Goal: Task Accomplishment & Management: Manage account settings

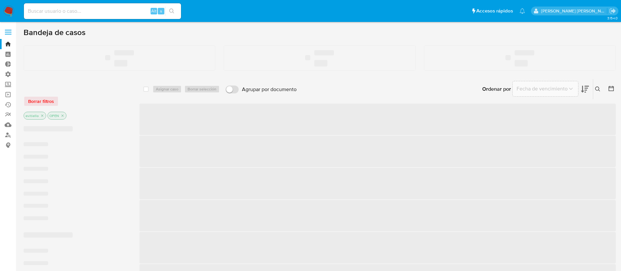
click at [83, 8] on input at bounding box center [102, 11] width 157 height 9
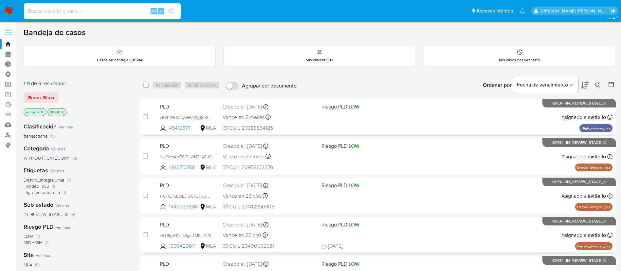
paste input "eR6ITRFJCisVeHVX8g8qXIAh"
type input "eR6ITRFJCisVeHVX8g8qXIAh"
click at [176, 9] on button "search-icon" at bounding box center [171, 11] width 13 height 9
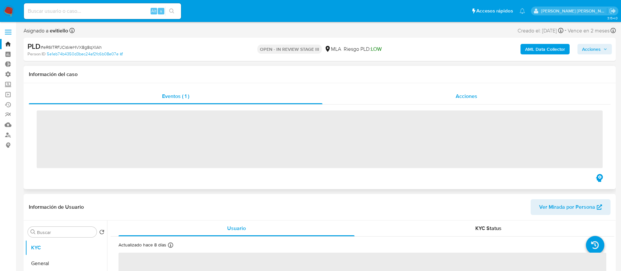
click at [508, 89] on div "Acciones" at bounding box center [466, 96] width 288 height 16
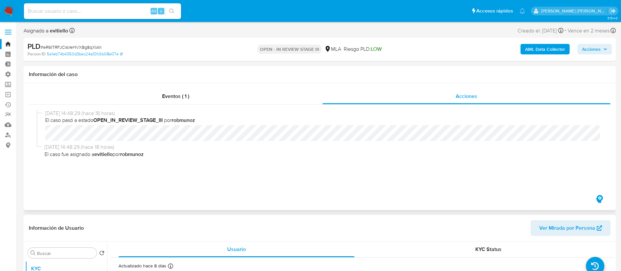
select select "10"
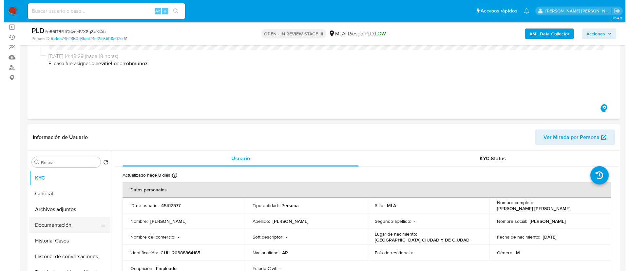
scroll to position [147, 0]
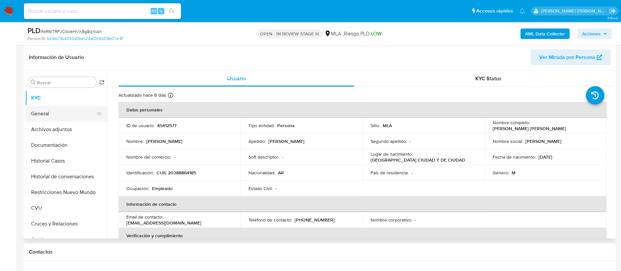
click at [53, 112] on button "General" at bounding box center [63, 114] width 77 height 16
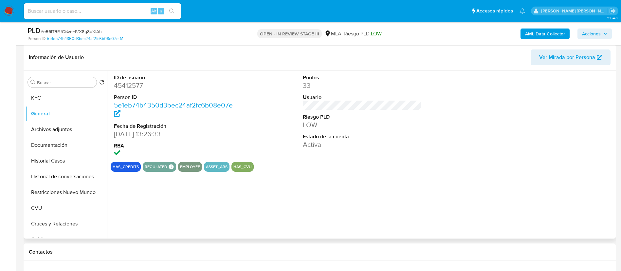
click at [136, 83] on dd "45412577" at bounding box center [174, 85] width 120 height 9
copy dd "45412577"
click at [51, 149] on button "Documentación" at bounding box center [63, 145] width 77 height 16
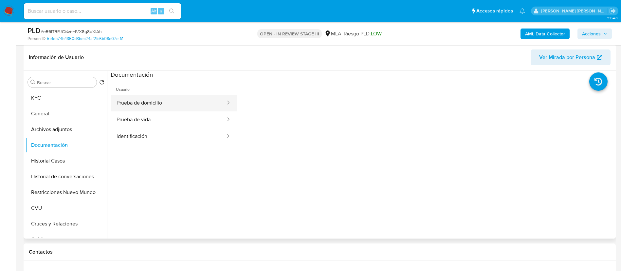
click at [153, 101] on button "Prueba de domicilio" at bounding box center [169, 103] width 116 height 17
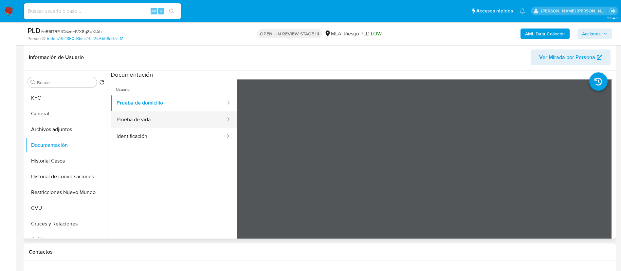
click at [151, 118] on button "Prueba de vida" at bounding box center [169, 119] width 116 height 17
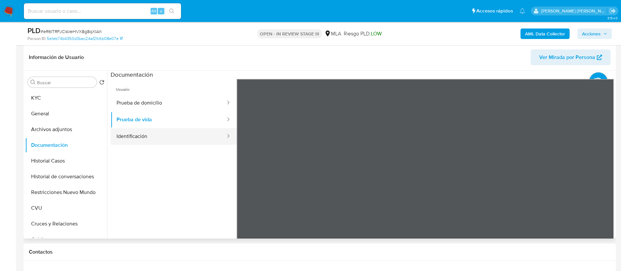
click at [147, 140] on button "Identificación" at bounding box center [169, 136] width 116 height 17
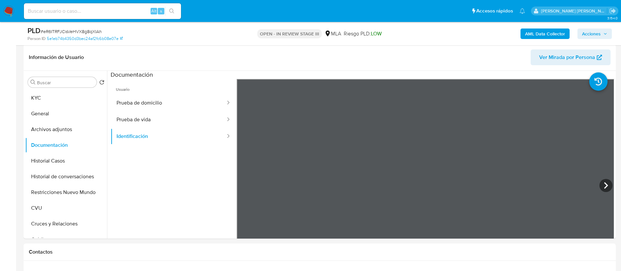
click at [532, 31] on b "AML Data Collector" at bounding box center [545, 33] width 40 height 10
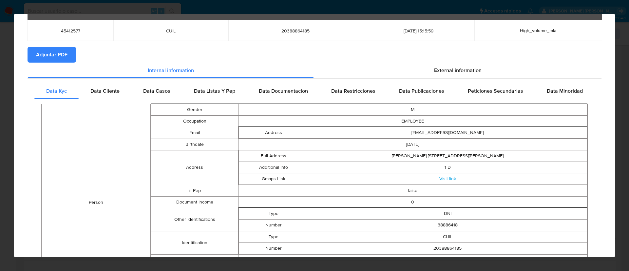
scroll to position [0, 0]
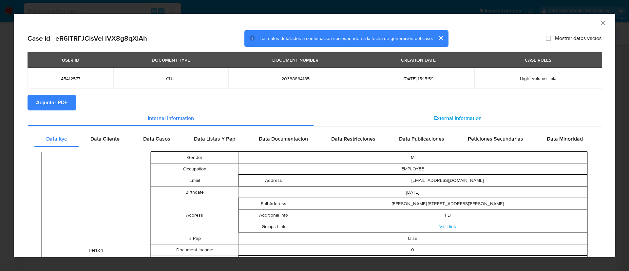
click at [441, 114] on span "External information" at bounding box center [457, 118] width 47 height 8
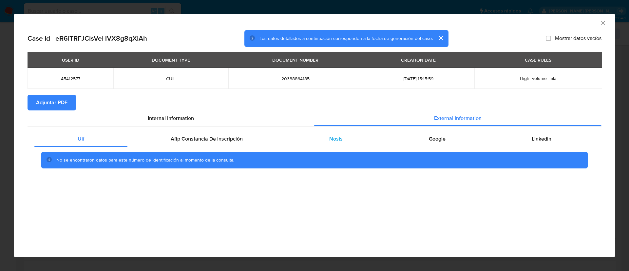
click at [361, 141] on div "Nosis" at bounding box center [336, 139] width 100 height 16
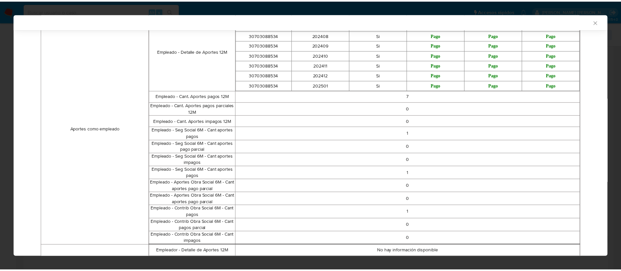
scroll to position [392, 0]
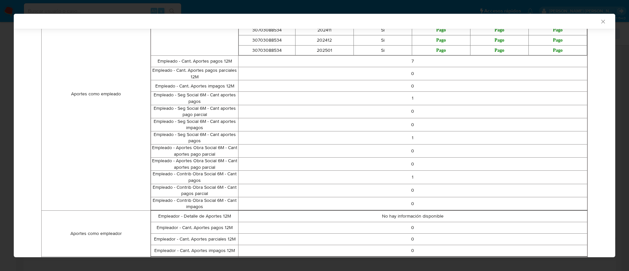
click at [599, 20] on icon "Cerrar ventana" at bounding box center [602, 21] width 7 height 7
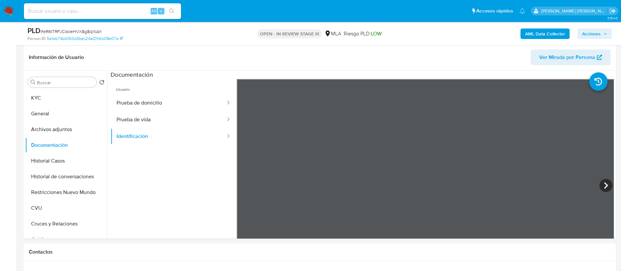
click at [591, 29] on span "Acciones" at bounding box center [591, 33] width 19 height 10
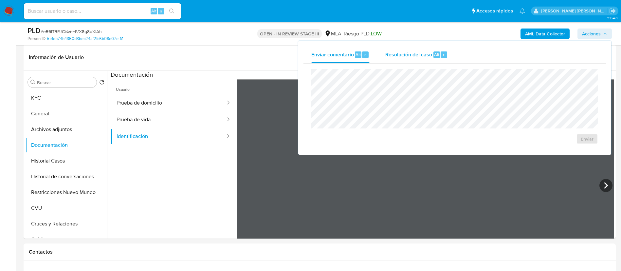
click at [419, 59] on div "Resolución del caso Alt r" at bounding box center [416, 54] width 63 height 17
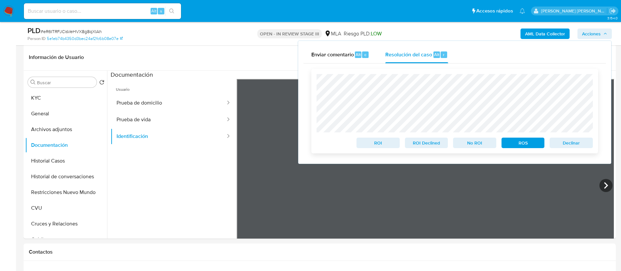
click at [565, 142] on span "Declinar" at bounding box center [571, 142] width 34 height 9
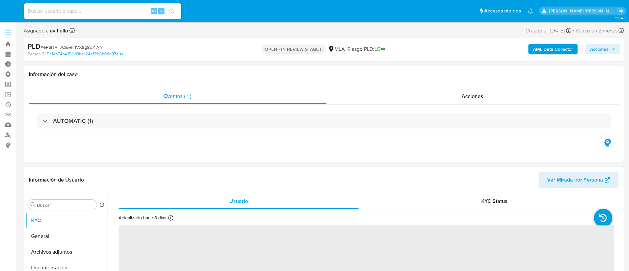
select select "10"
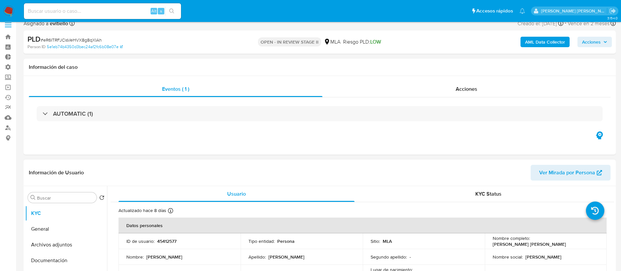
scroll to position [98, 0]
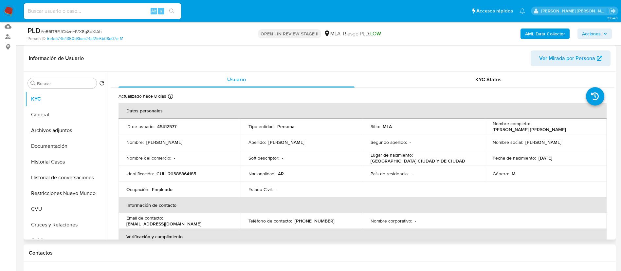
click at [187, 171] on p "CUIL 20388864185" at bounding box center [176, 174] width 40 height 6
click at [188, 171] on p "CUIL 20388864185" at bounding box center [176, 174] width 40 height 6
click at [189, 171] on p "CUIL 20388864185" at bounding box center [176, 174] width 40 height 6
copy p "20388864185"
click at [127, 13] on input at bounding box center [102, 11] width 157 height 9
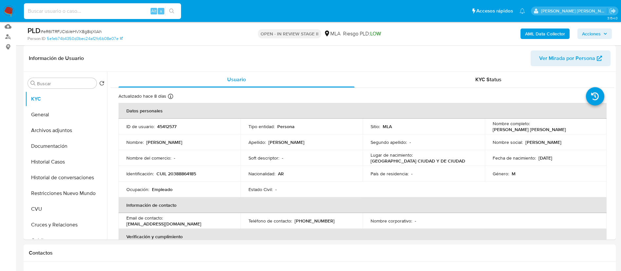
paste input "tK09L4KzCxPFSmXRZ9xi9tqy"
type input "tK09L4KzCxPFSmXRZ9xi9tqy"
click at [174, 12] on icon "search-icon" at bounding box center [171, 11] width 5 height 5
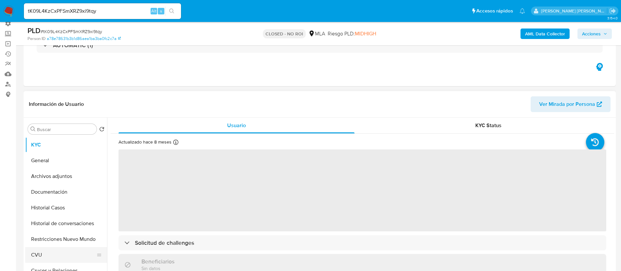
scroll to position [147, 0]
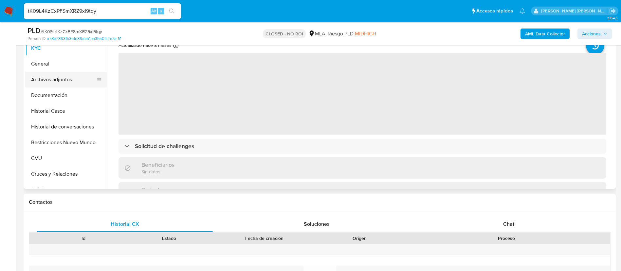
click at [61, 79] on button "Archivos adjuntos" at bounding box center [63, 80] width 77 height 16
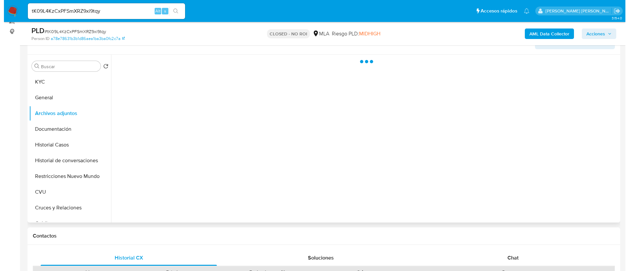
scroll to position [98, 0]
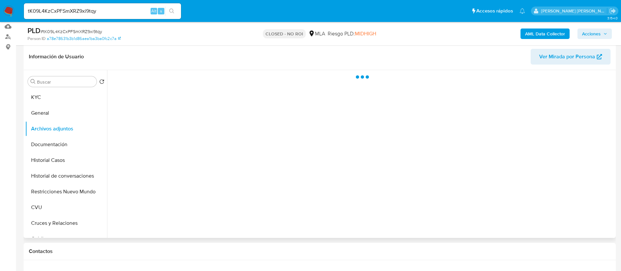
select select "10"
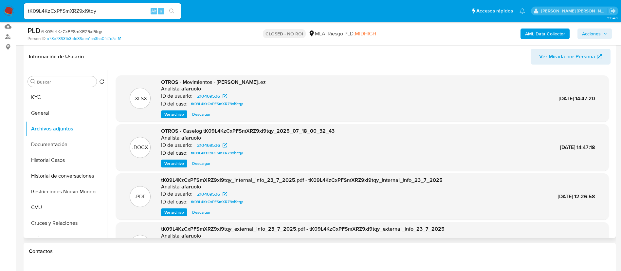
click at [166, 166] on span "Ver archivo" at bounding box center [174, 163] width 20 height 7
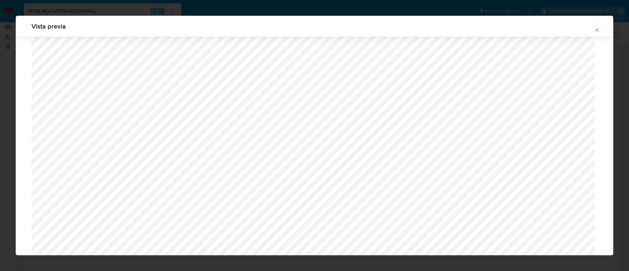
scroll to position [546, 0]
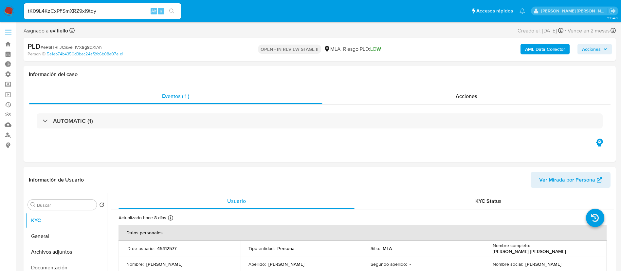
select select "10"
click at [489, 102] on div "Acciones" at bounding box center [466, 96] width 288 height 16
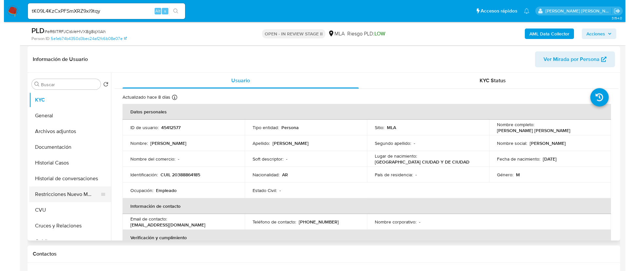
scroll to position [147, 0]
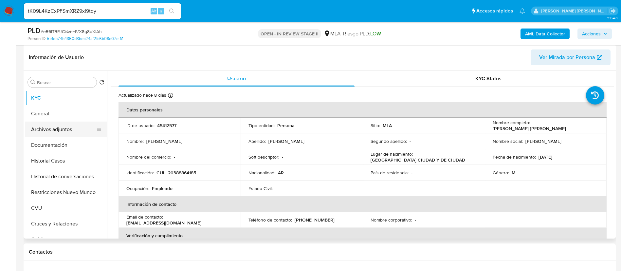
click at [67, 131] on button "Archivos adjuntos" at bounding box center [63, 129] width 77 height 16
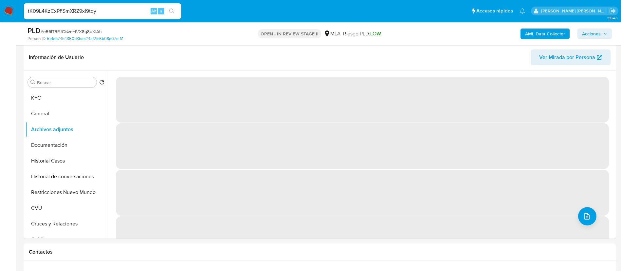
click at [550, 34] on b "AML Data Collector" at bounding box center [545, 33] width 40 height 10
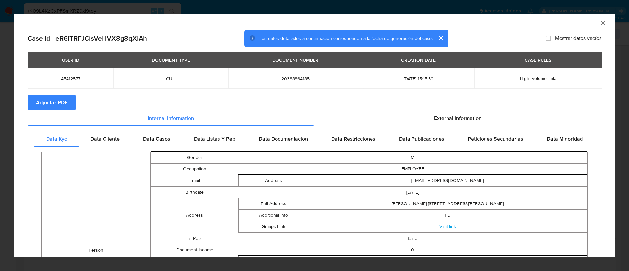
click at [61, 105] on span "Adjuntar PDF" at bounding box center [51, 102] width 31 height 14
click at [599, 22] on icon "Cerrar ventana" at bounding box center [602, 23] width 7 height 7
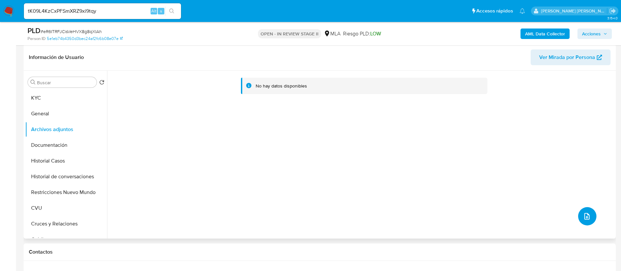
click at [583, 216] on icon "upload-file" at bounding box center [587, 216] width 8 height 8
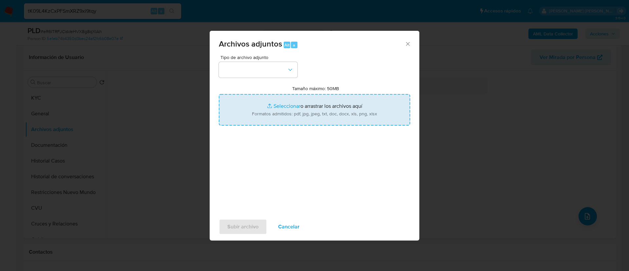
click at [321, 106] on input "Tamaño máximo: 50MB Seleccionar archivos" at bounding box center [314, 109] width 191 height 31
type input "C:\fakepath\Caselog eR6ITRFJCisVeHVX8g8qXIAh_2025_08_18_19_53_11.docx"
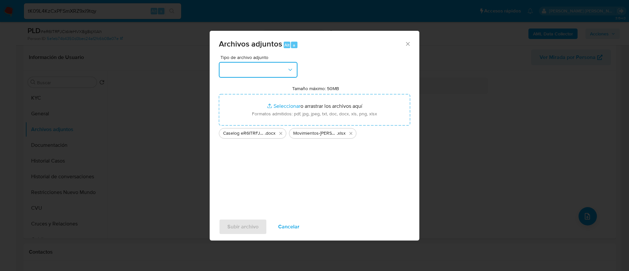
click at [278, 73] on button "button" at bounding box center [258, 70] width 79 height 16
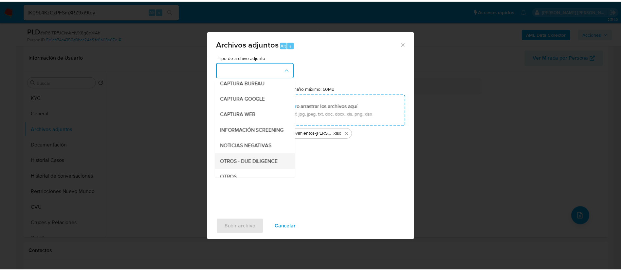
scroll to position [49, 0]
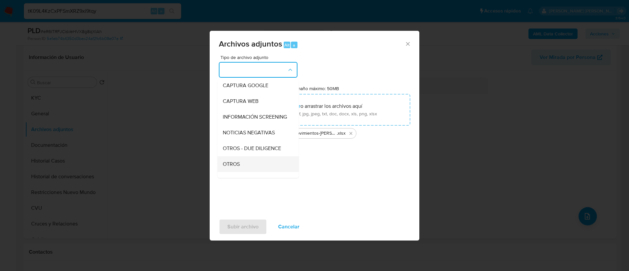
click at [248, 172] on div "OTROS" at bounding box center [256, 164] width 67 height 16
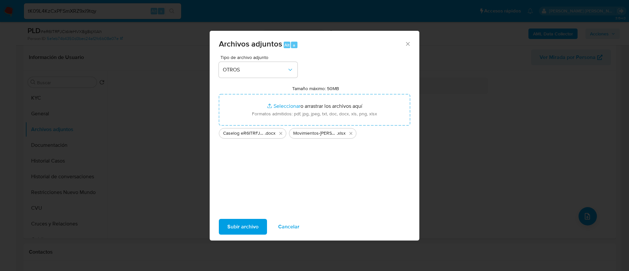
click at [249, 226] on span "Subir archivo" at bounding box center [242, 226] width 31 height 14
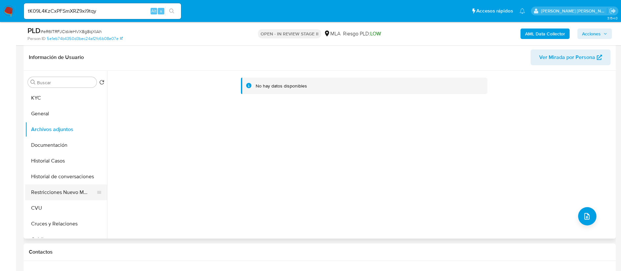
click at [52, 196] on button "Restricciones Nuevo Mundo" at bounding box center [63, 192] width 77 height 16
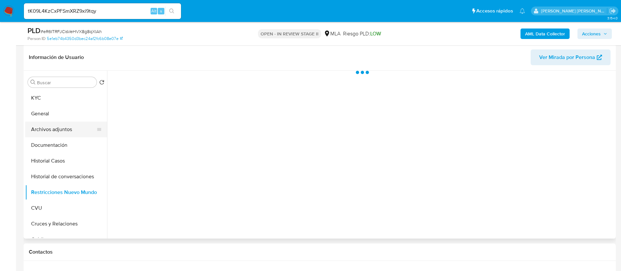
click at [69, 128] on button "Archivos adjuntos" at bounding box center [63, 129] width 77 height 16
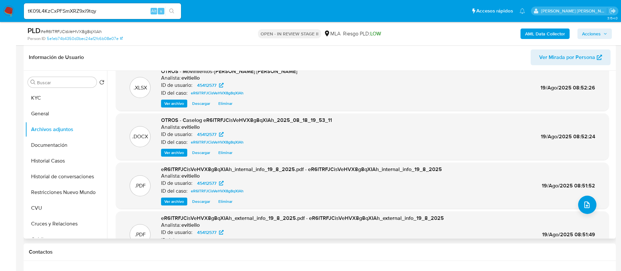
scroll to position [0, 0]
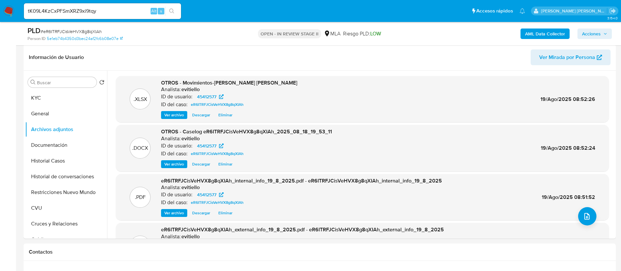
click at [591, 32] on span "Acciones" at bounding box center [591, 33] width 19 height 10
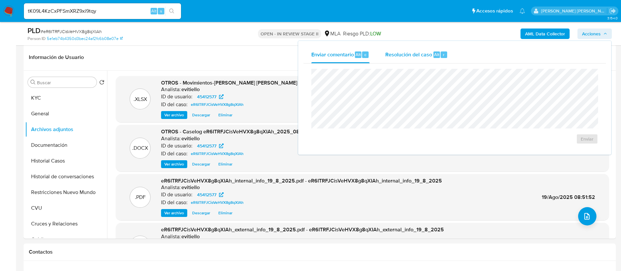
click at [413, 55] on span "Resolución del caso" at bounding box center [408, 54] width 47 height 8
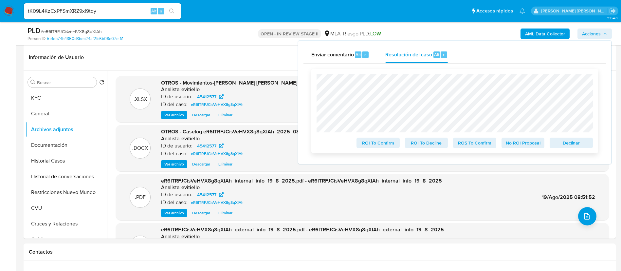
click at [521, 146] on span "No ROI Proposal" at bounding box center [523, 142] width 34 height 9
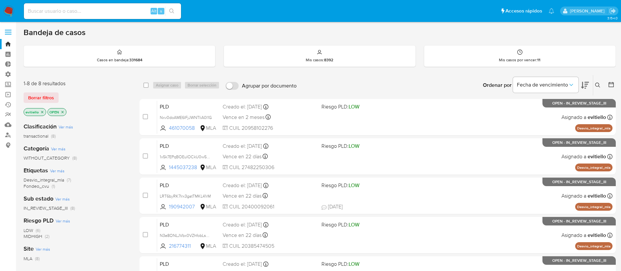
click at [122, 8] on input at bounding box center [102, 11] width 157 height 9
paste input "8UuWOh2RRR14wEj7EQ1RXEED"
type input "8UuWOh2RRR14wEj7EQ1RXEED"
click at [174, 10] on icon "search-icon" at bounding box center [171, 11] width 5 height 5
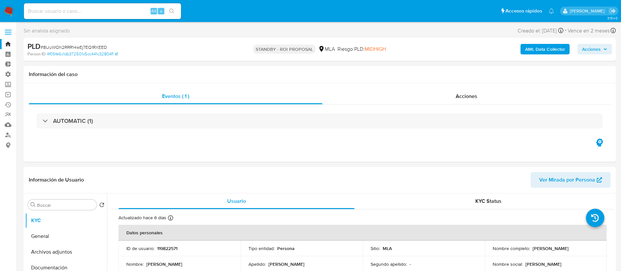
select select "10"
click at [442, 99] on div "Acciones" at bounding box center [466, 96] width 288 height 16
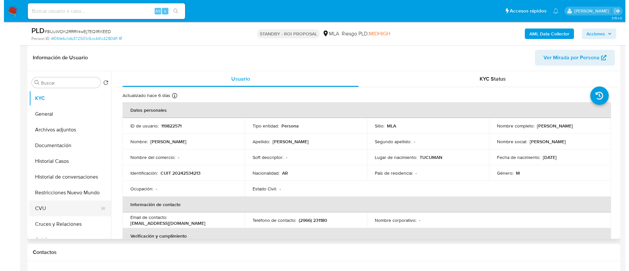
scroll to position [147, 0]
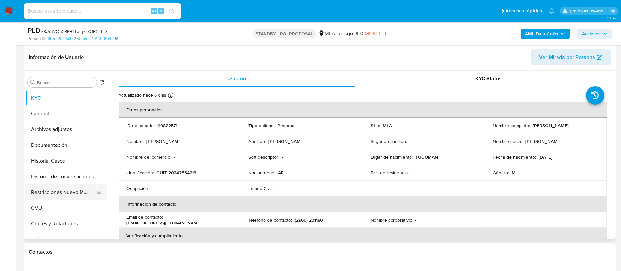
click at [63, 191] on button "Restricciones Nuevo Mundo" at bounding box center [63, 192] width 77 height 16
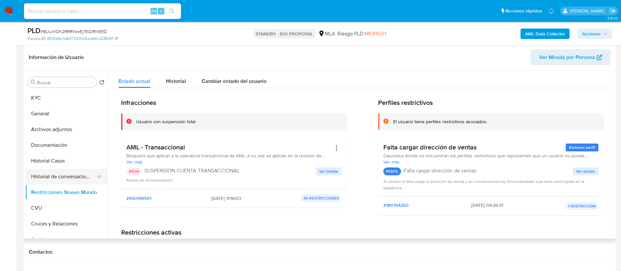
click at [76, 175] on button "Historial de conversaciones" at bounding box center [63, 177] width 77 height 16
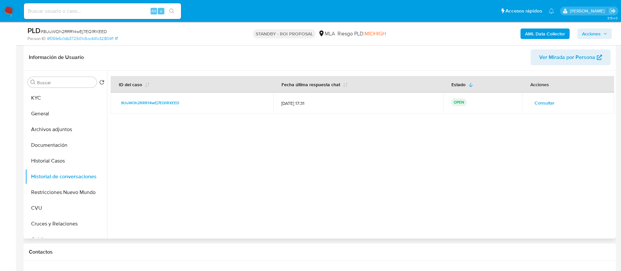
click at [531, 103] on button "Consultar" at bounding box center [544, 103] width 29 height 10
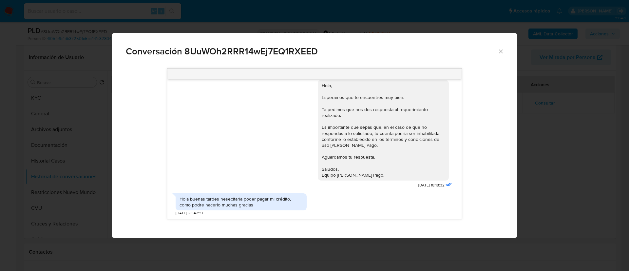
scroll to position [664, 0]
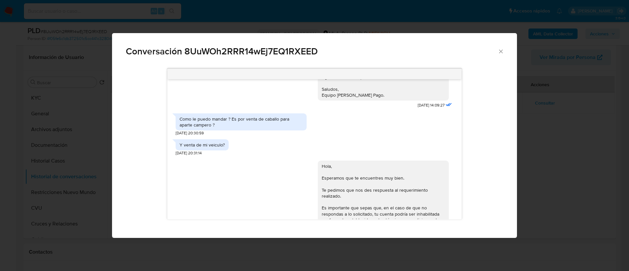
click at [552, 162] on div "Conversación 8UuWOh2RRR14wEj7EQ1RXEED 17/07/2025 20:08:01 Hola, Esperamos que t…" at bounding box center [314, 135] width 629 height 271
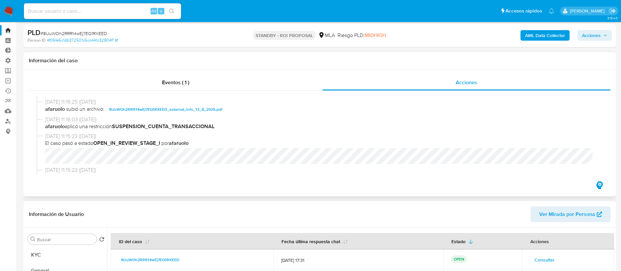
scroll to position [0, 0]
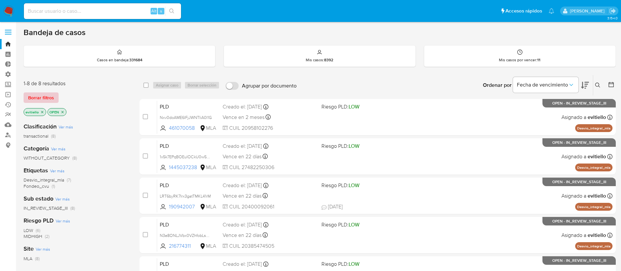
click at [56, 94] on button "Borrar filtros" at bounding box center [41, 97] width 35 height 10
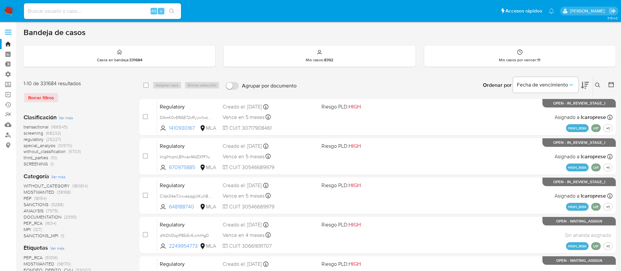
click at [598, 85] on icon at bounding box center [597, 85] width 5 height 5
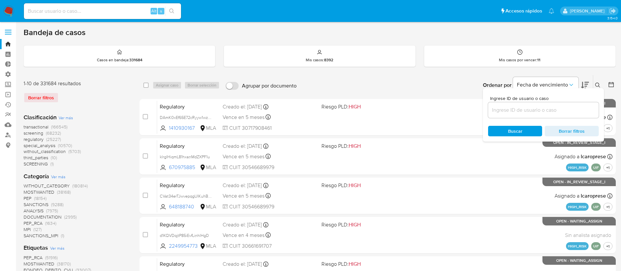
click at [543, 112] on input at bounding box center [543, 110] width 111 height 9
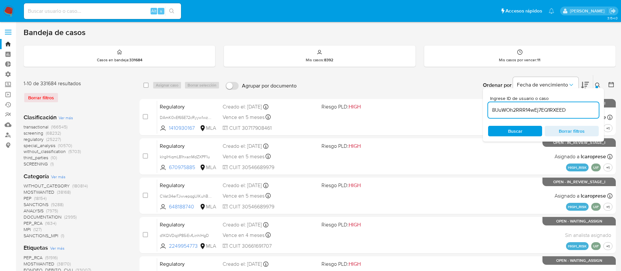
type input "8UuWOh2RRR14wEj7EQ1RXEED"
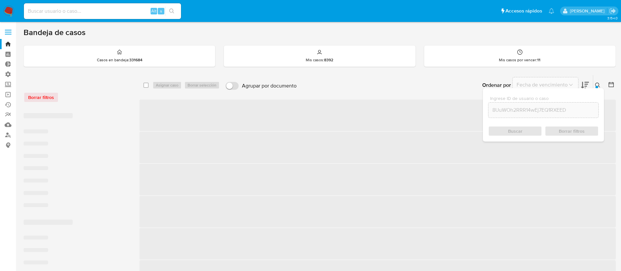
click at [600, 84] on icon at bounding box center [597, 85] width 5 height 5
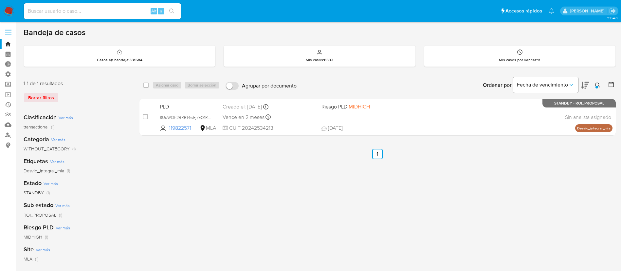
click at [149, 87] on div "select-all-cases-checkbox" at bounding box center [147, 85] width 8 height 8
click at [146, 87] on input "checkbox" at bounding box center [145, 85] width 5 height 5
checkbox input "true"
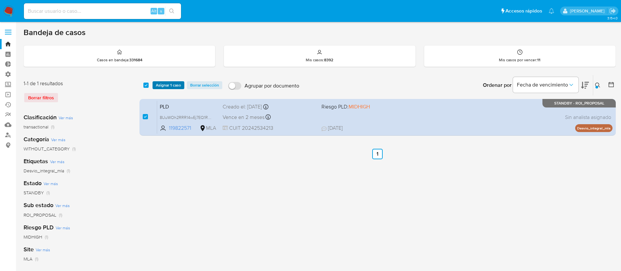
click at [153, 86] on button "Asignar 1 caso" at bounding box center [169, 85] width 32 height 8
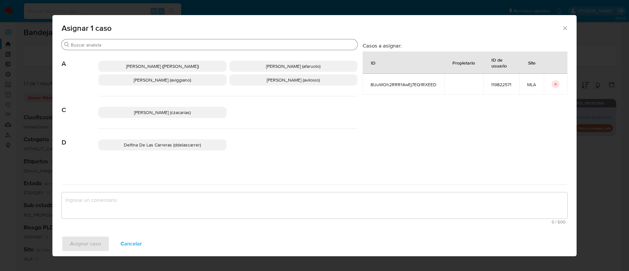
click at [128, 47] on input "Buscar" at bounding box center [213, 45] width 284 height 6
click at [131, 44] on input "Buscar" at bounding box center [213, 45] width 284 height 6
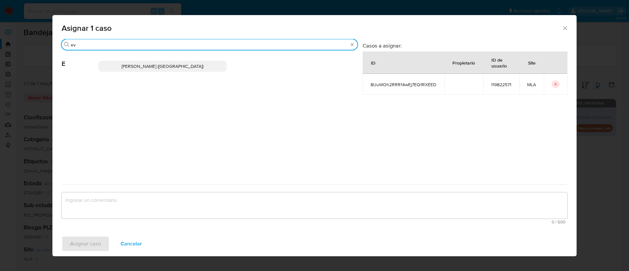
type input "ev"
click at [160, 65] on span "Emmanuel Hernan Vitiello (evitiello)" at bounding box center [162, 66] width 82 height 7
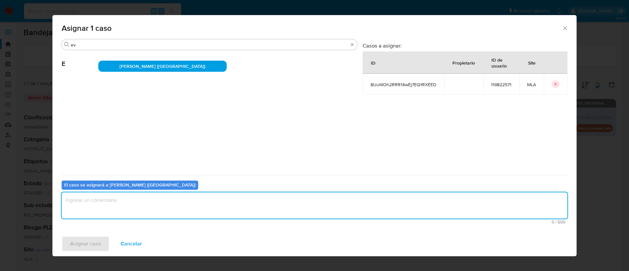
click at [123, 215] on textarea "assign-modal" at bounding box center [315, 205] width 506 height 26
click at [97, 238] on span "Asignar caso" at bounding box center [85, 243] width 31 height 14
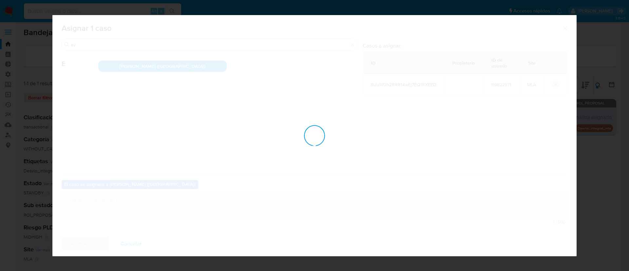
checkbox input "false"
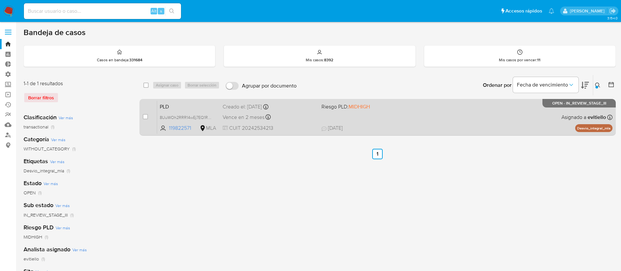
click at [372, 114] on div "PLD 8UuWOh2RRR14wEj7EQ1RXEED 119822571 MLA Riesgo PLD: MIDHIGH Creado el: 12/07…" at bounding box center [384, 117] width 455 height 33
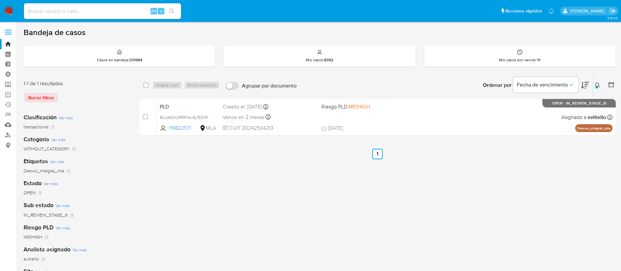
click at [6, 11] on img at bounding box center [8, 11] width 11 height 11
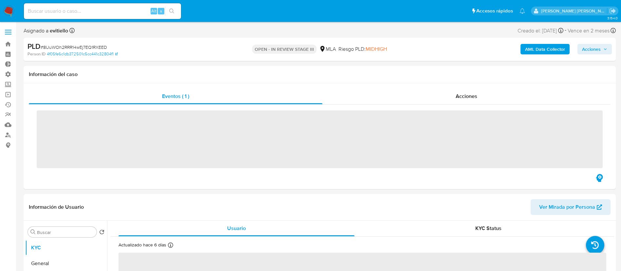
click at [590, 46] on span "Acciones" at bounding box center [591, 49] width 19 height 10
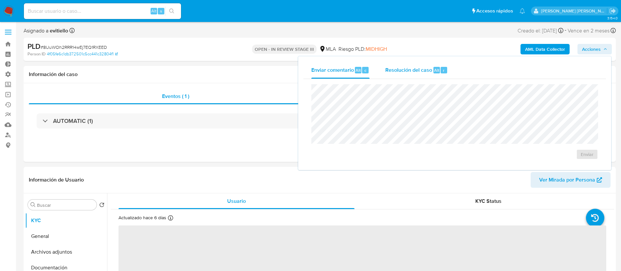
click at [438, 63] on div "Resolución del caso Alt r" at bounding box center [416, 70] width 63 height 17
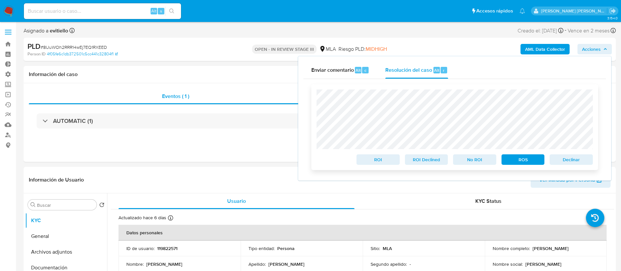
click at [581, 158] on span "Declinar" at bounding box center [571, 159] width 34 height 9
select select "10"
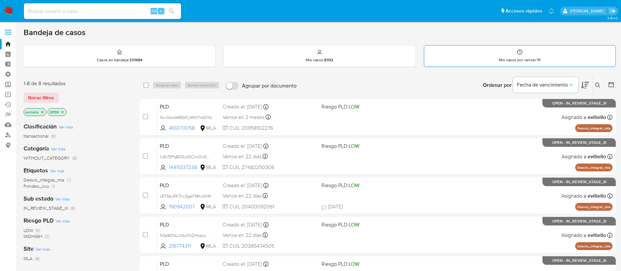
click at [504, 62] on p "Mis casos por vencer : 11" at bounding box center [520, 59] width 42 height 5
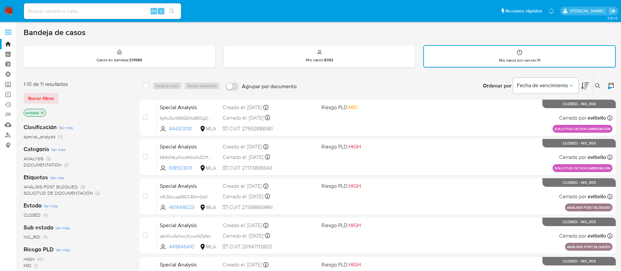
click at [240, 84] on label "Agrupar por documento" at bounding box center [261, 86] width 78 height 14
click at [239, 84] on input "Agrupar por documento" at bounding box center [232, 87] width 13 height 8
checkbox input "true"
